Goal: Information Seeking & Learning: Learn about a topic

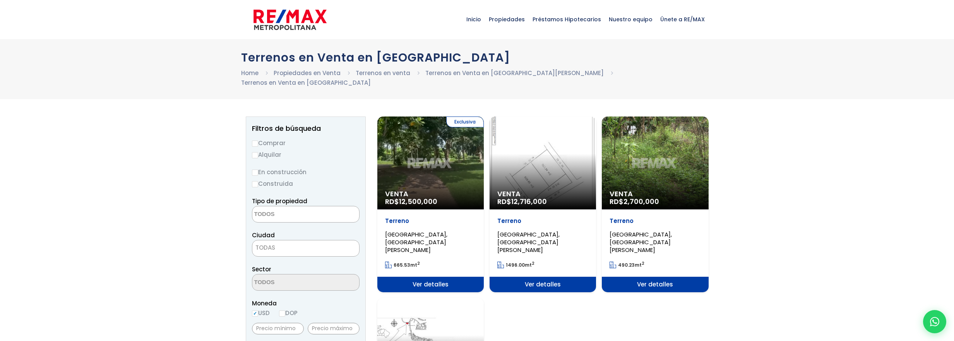
select select
click at [431, 277] on span "Ver detalles" at bounding box center [430, 284] width 106 height 15
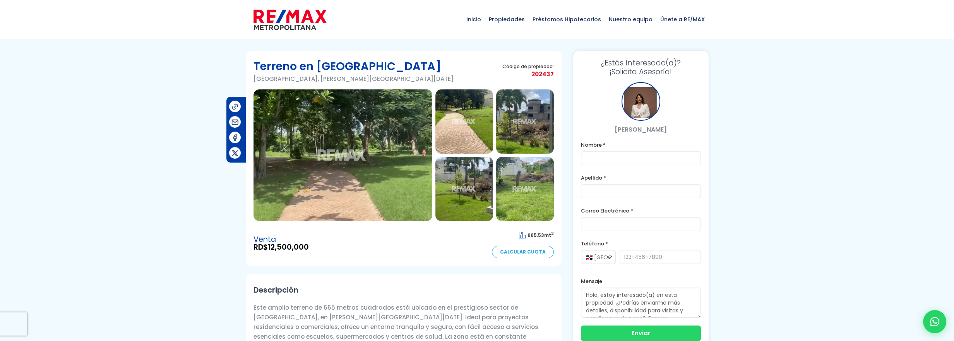
click at [477, 174] on img at bounding box center [464, 189] width 58 height 64
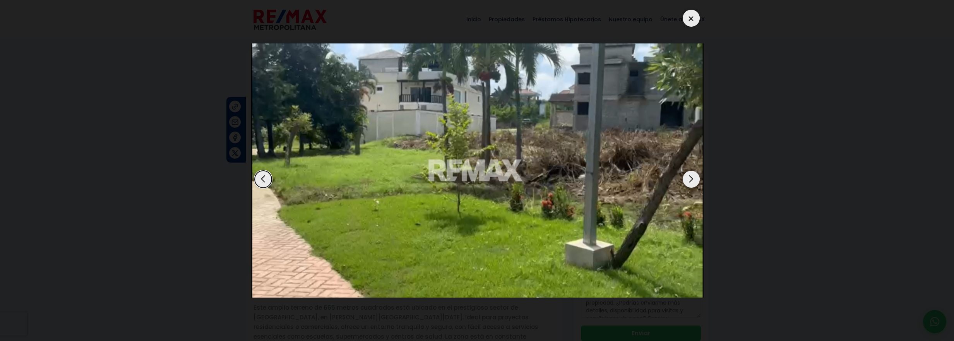
click at [697, 18] on div at bounding box center [477, 170] width 453 height 329
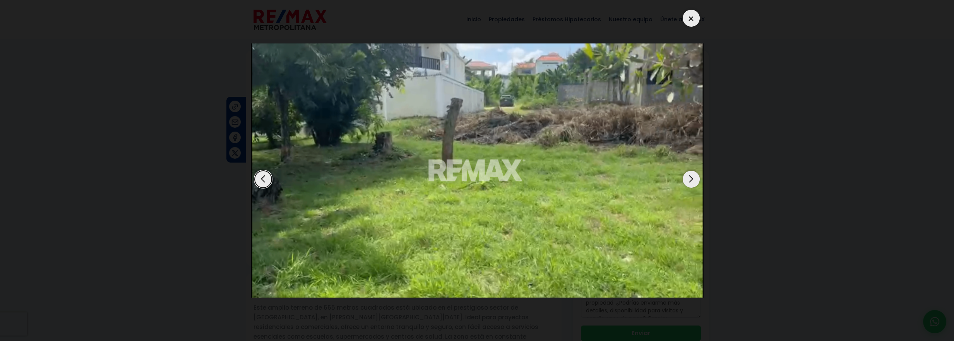
click at [697, 18] on div at bounding box center [691, 18] width 17 height 17
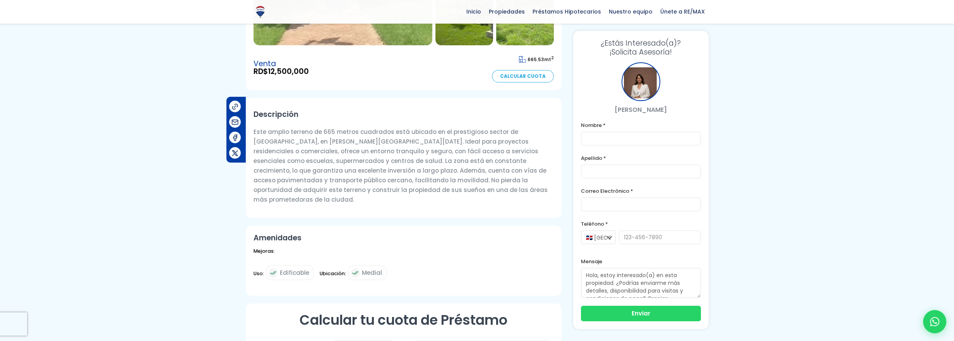
scroll to position [369, 0]
